Goal: Information Seeking & Learning: Understand process/instructions

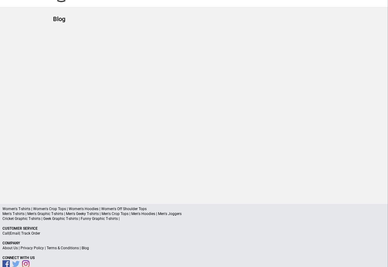
scroll to position [29, 0]
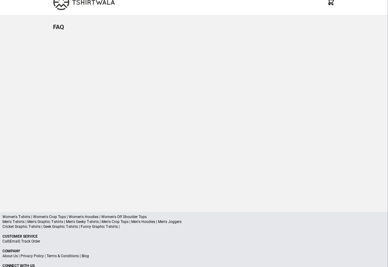
scroll to position [29, 0]
